Goal: Register for event/course

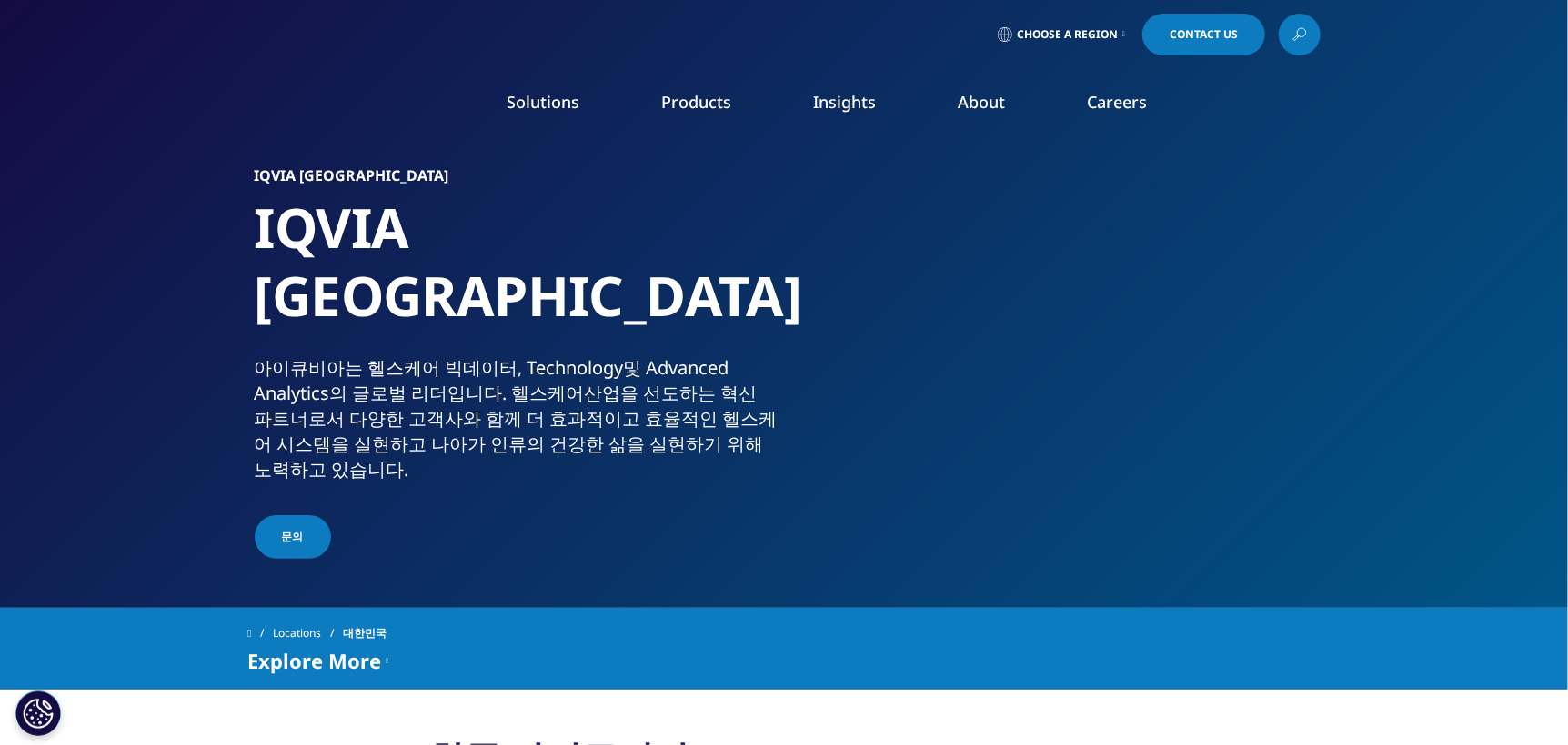
click at [840, 246] on link "News" at bounding box center [1009, 244] width 373 height 20
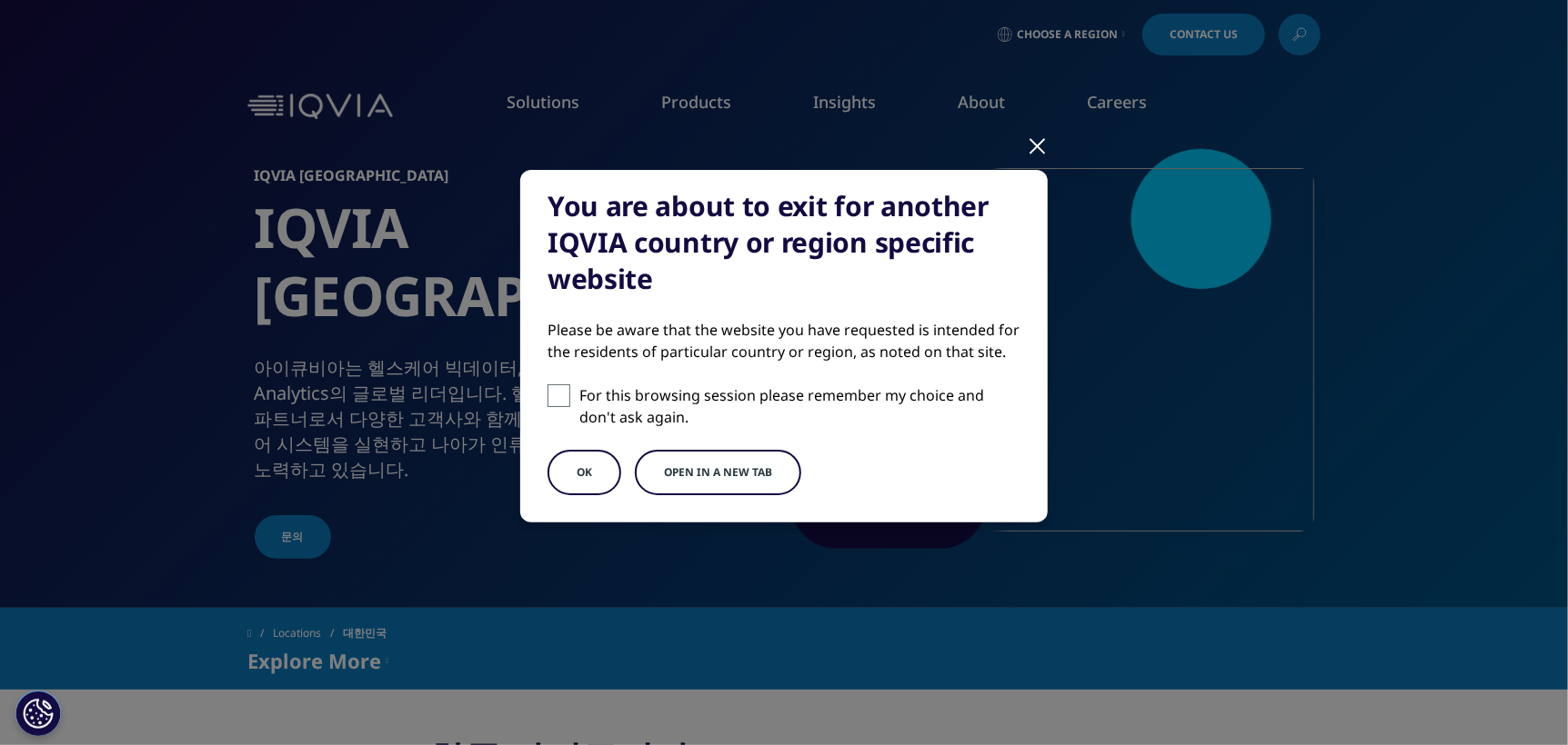
click at [1036, 152] on div at bounding box center [1037, 145] width 21 height 50
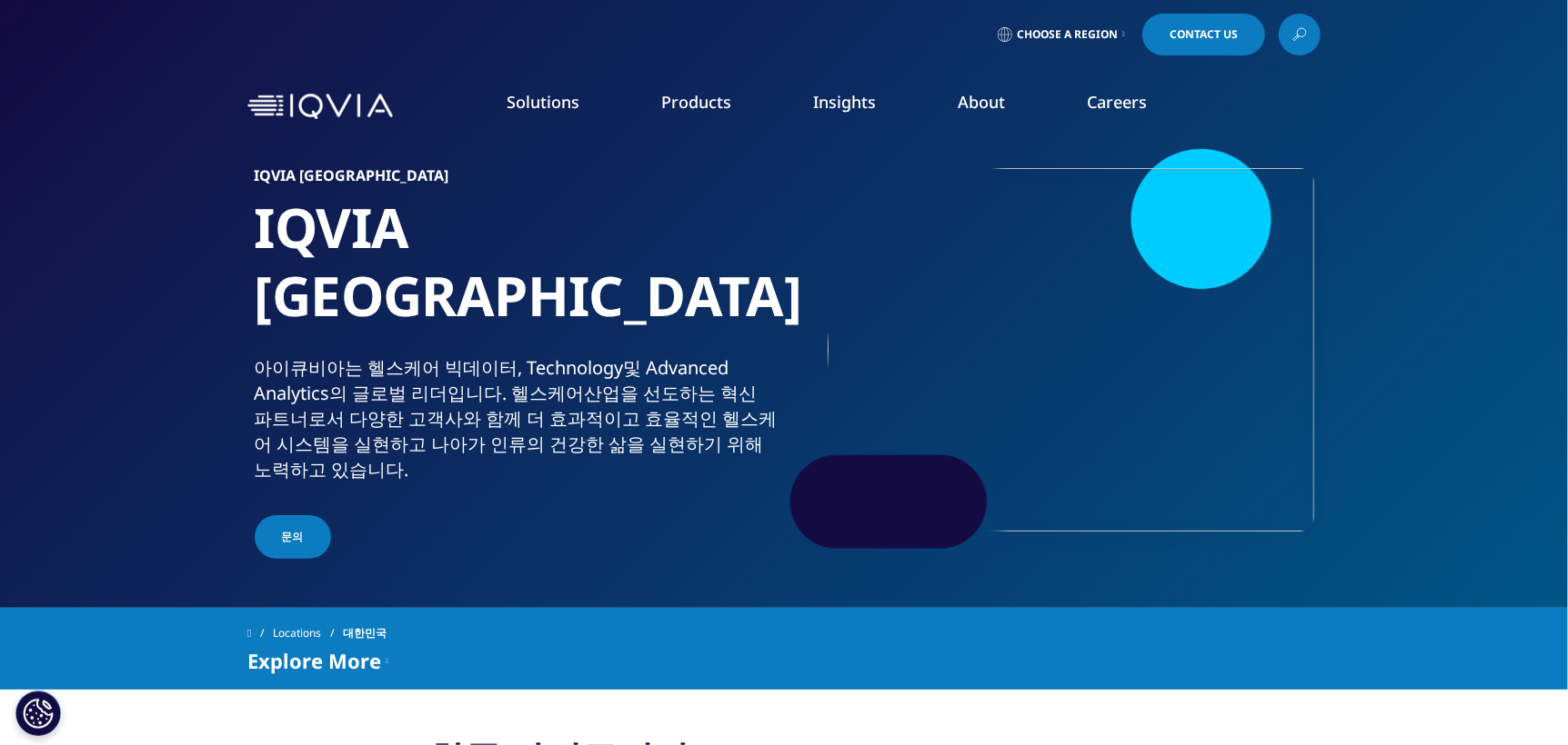
click at [890, 281] on link "Events & Webinars" at bounding box center [1009, 278] width 373 height 20
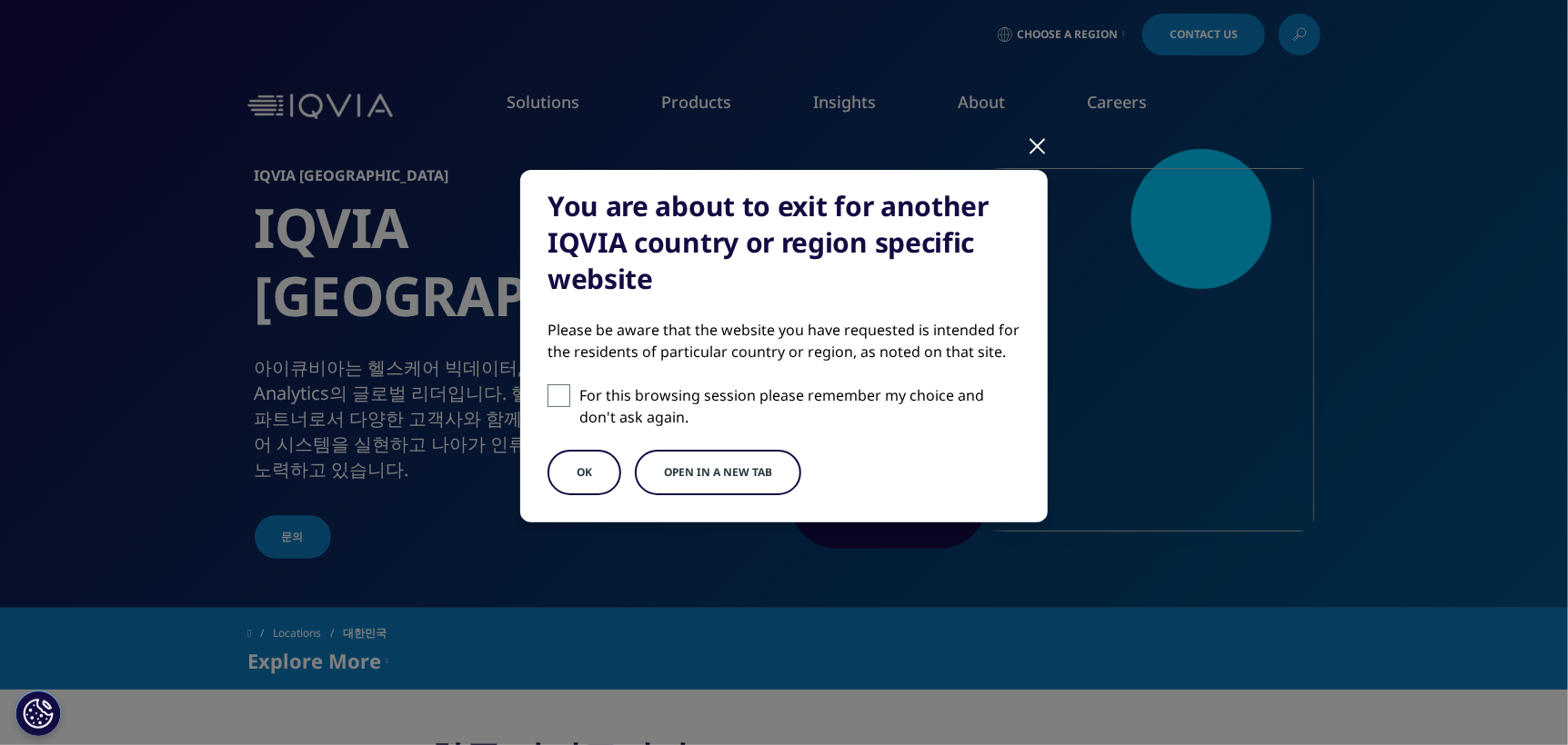
click at [598, 473] on button "OK" at bounding box center [584, 473] width 73 height 45
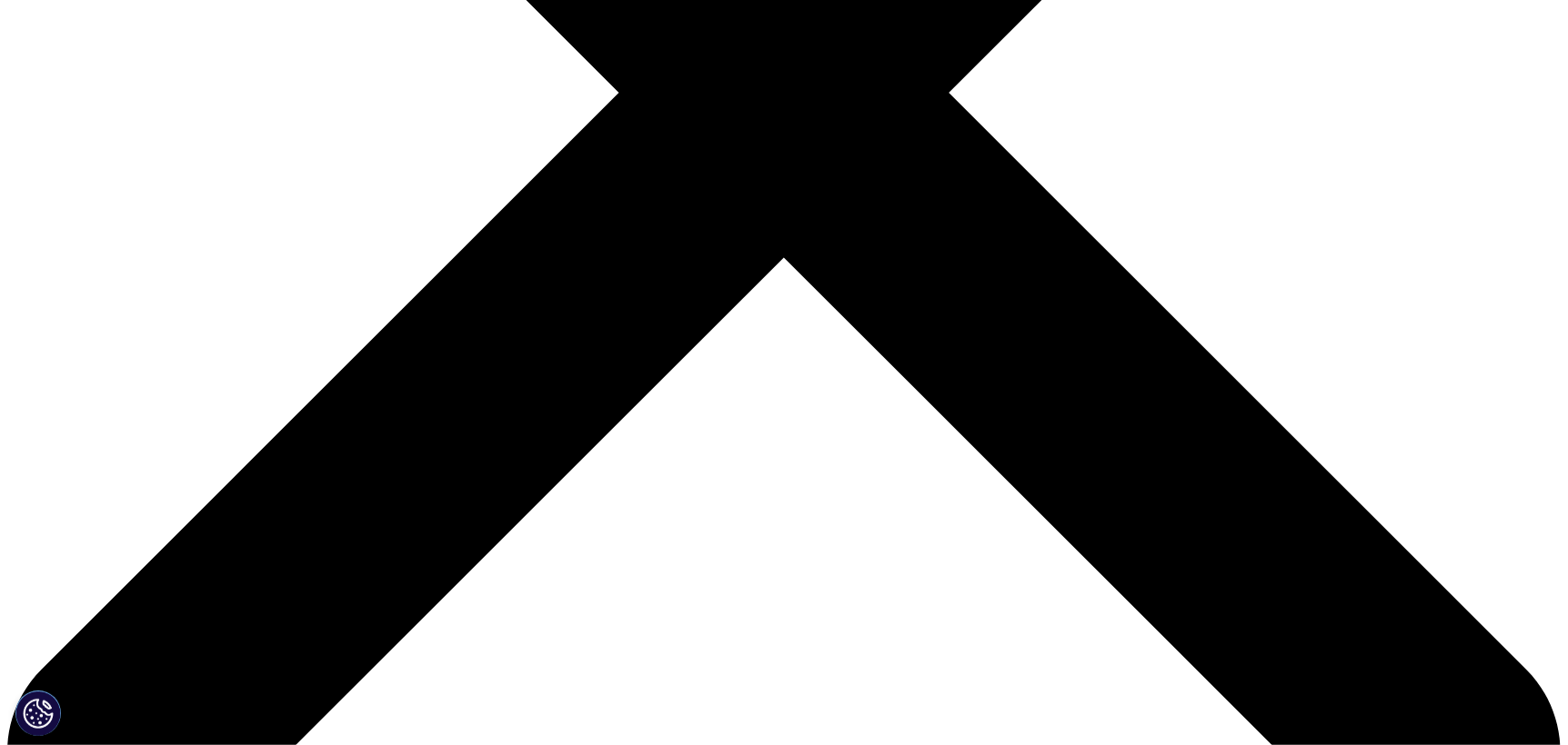
scroll to position [733, 0]
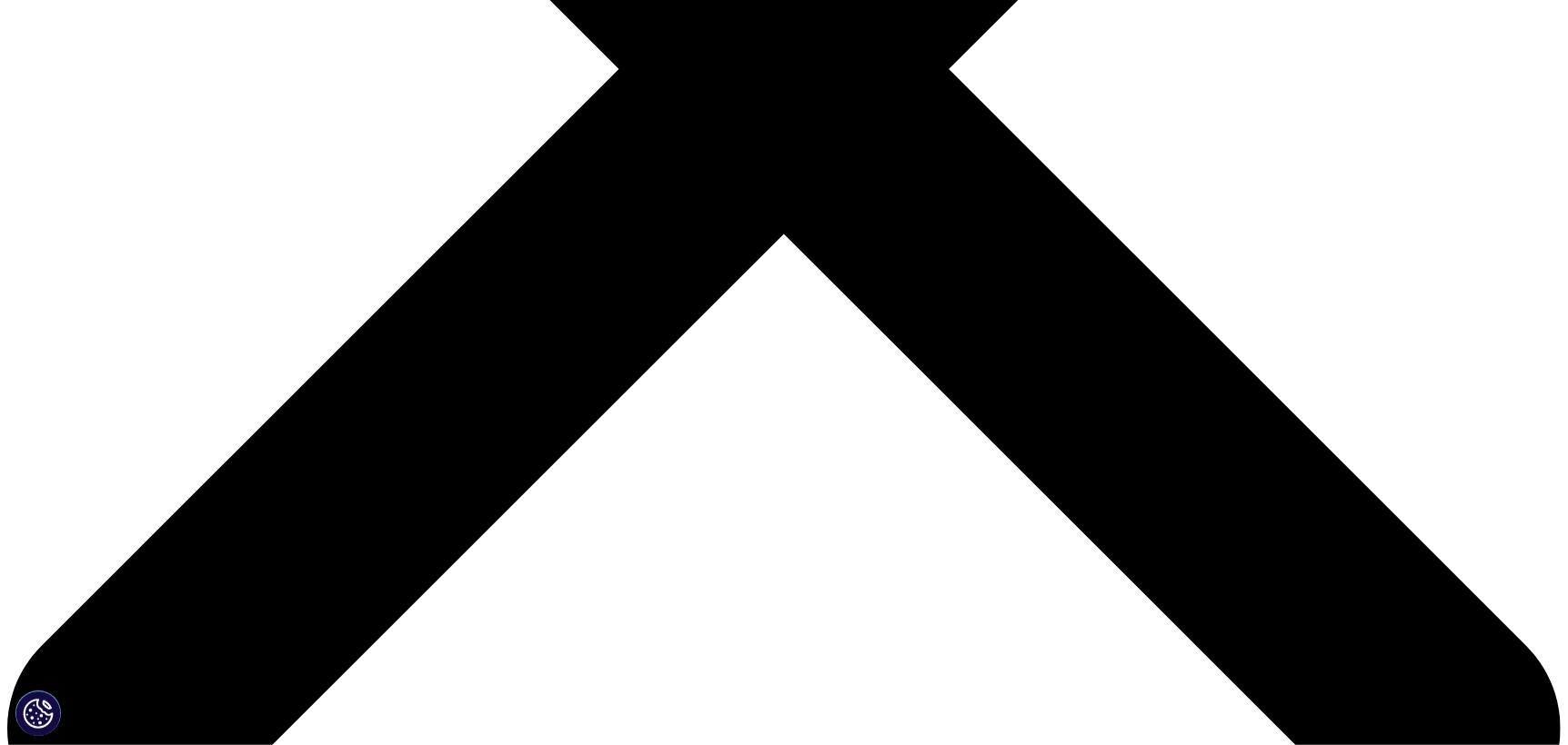
drag, startPoint x: 1575, startPoint y: 54, endPoint x: 1580, endPoint y: 256, distance: 202.1
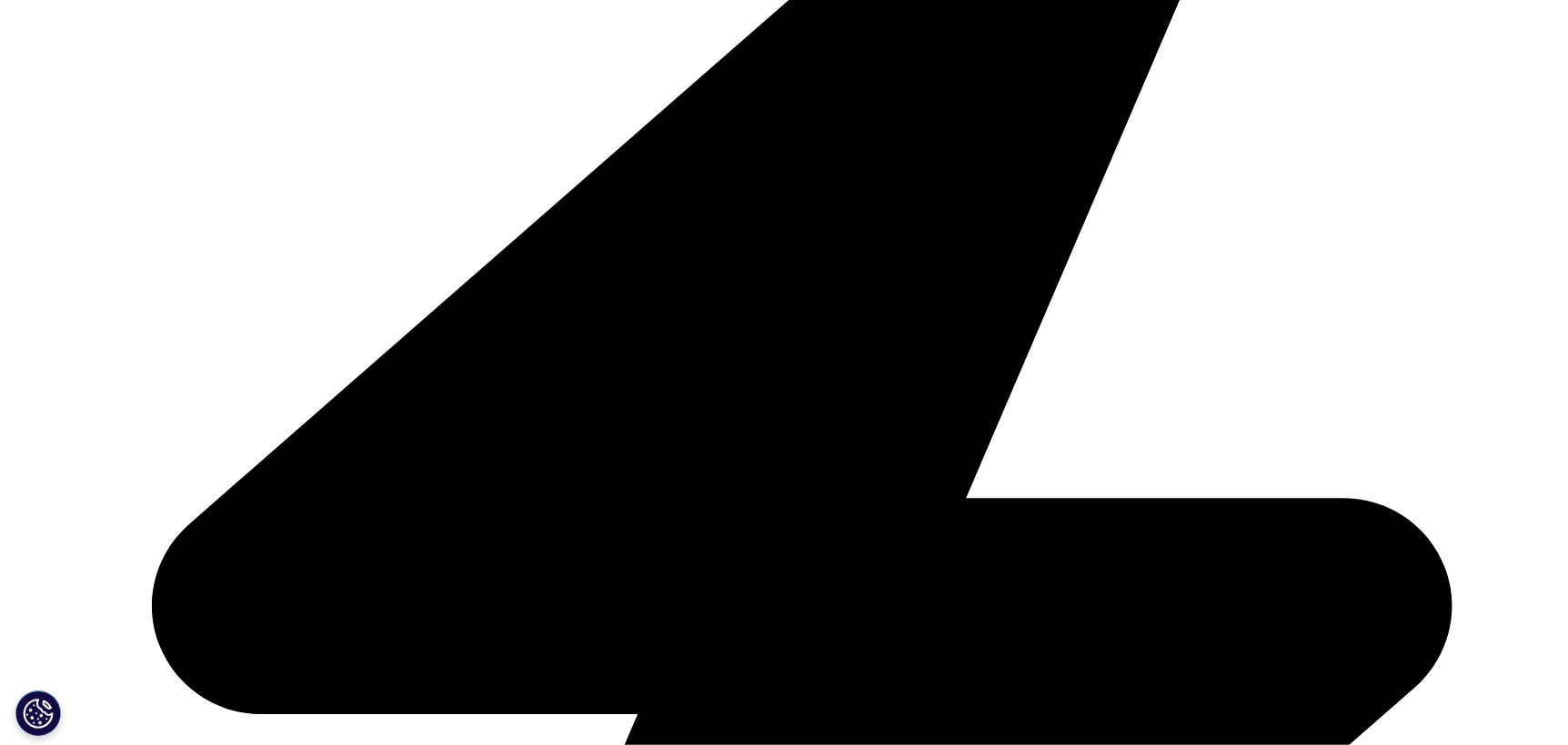
scroll to position [471, 0]
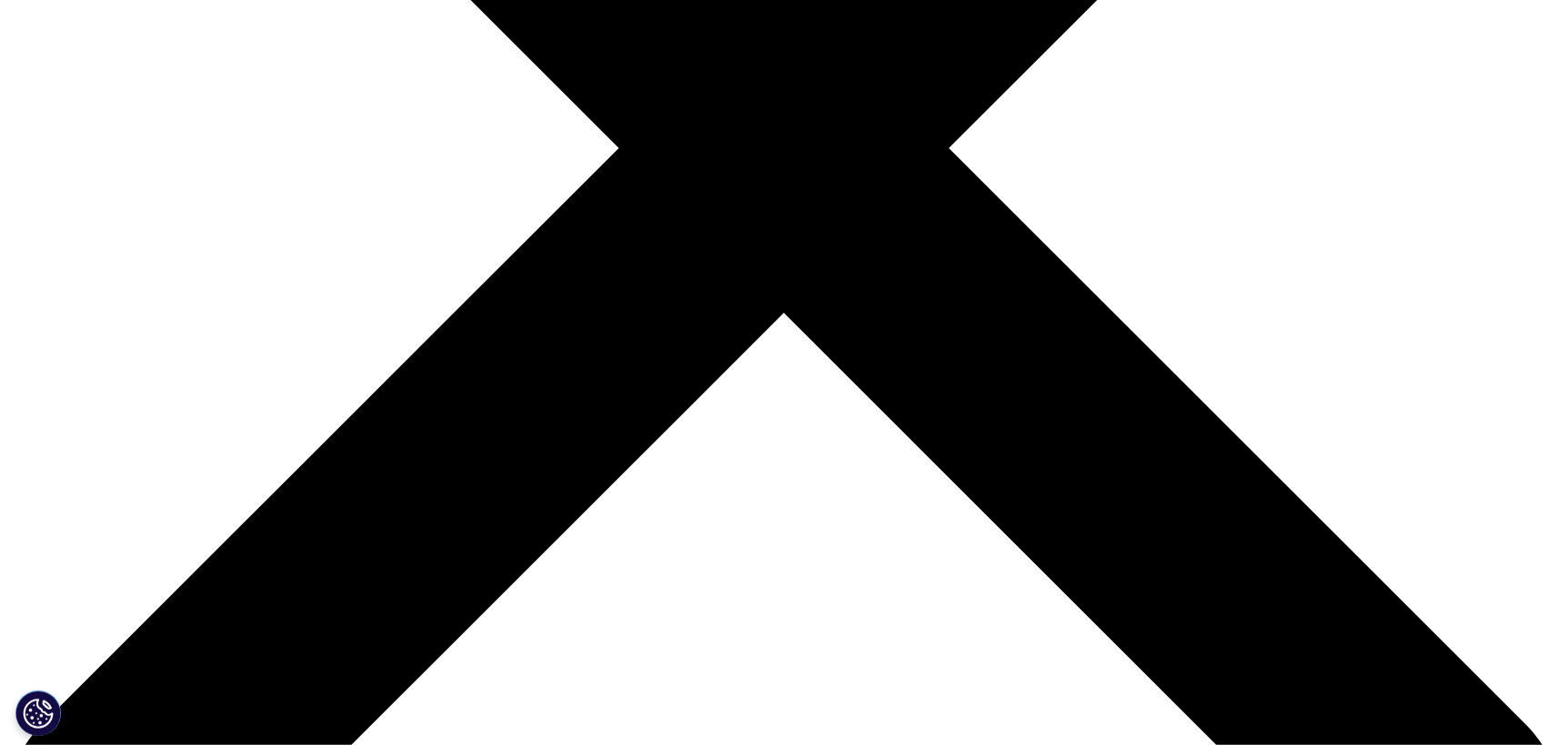
scroll to position [796, 0]
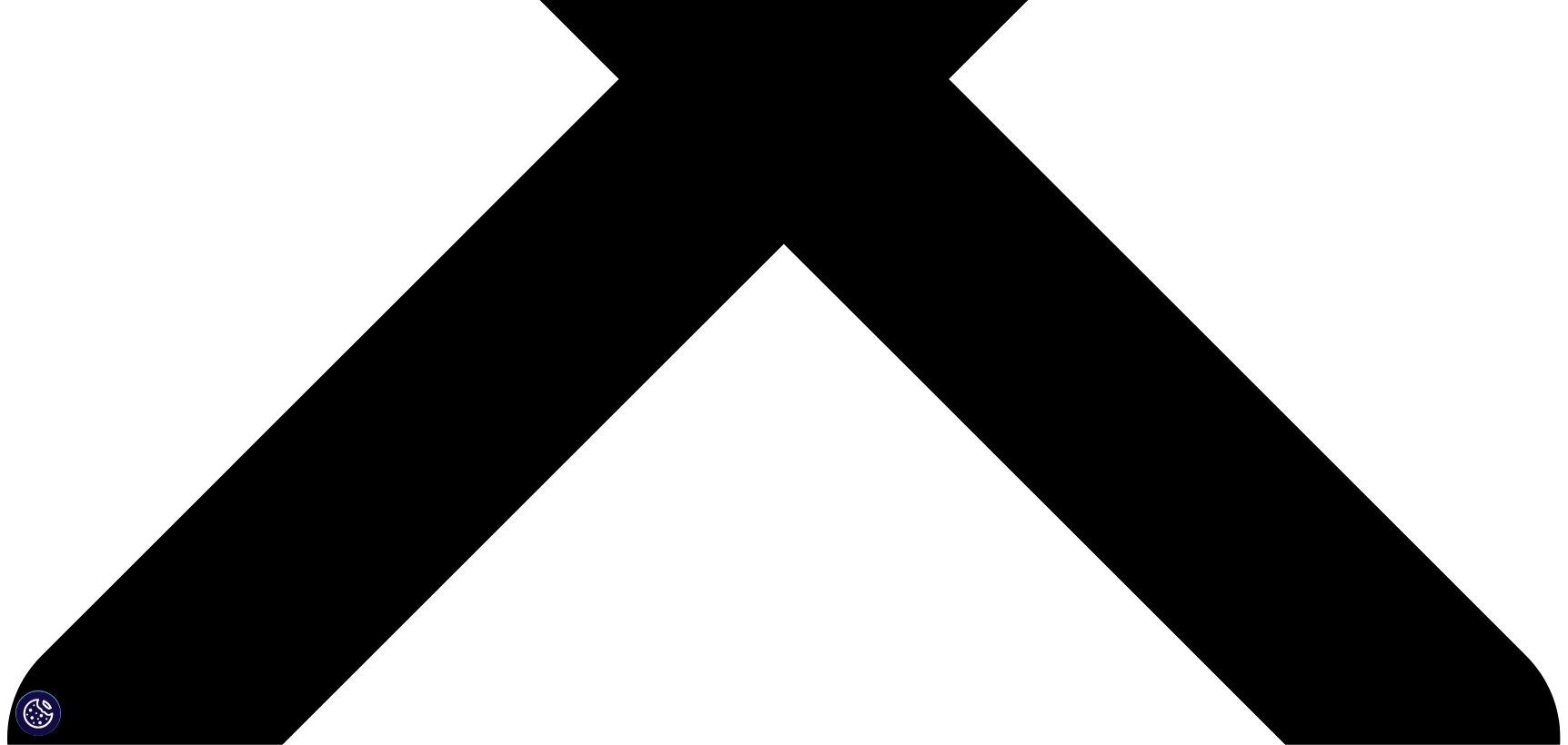
scroll to position [759, 0]
